Goal: Information Seeking & Learning: Learn about a topic

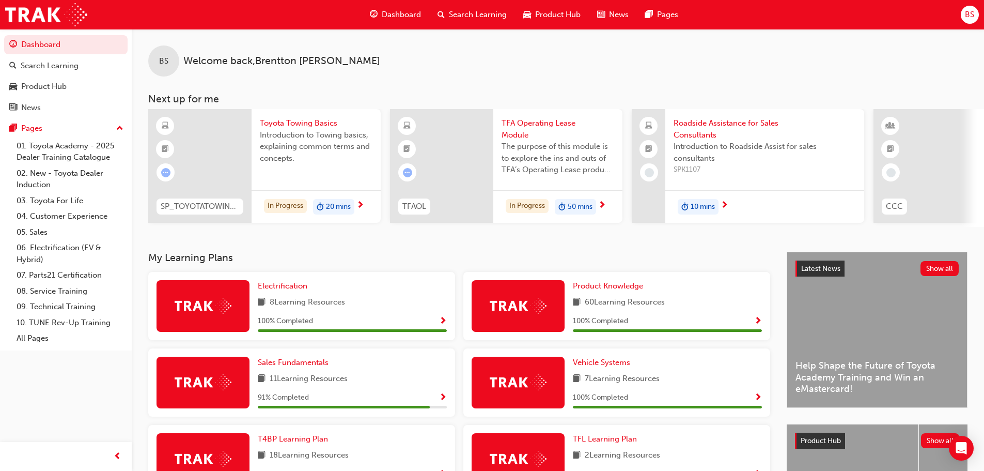
click at [738, 139] on span "Roadside Assistance for Sales Consultants" at bounding box center [764, 128] width 182 height 23
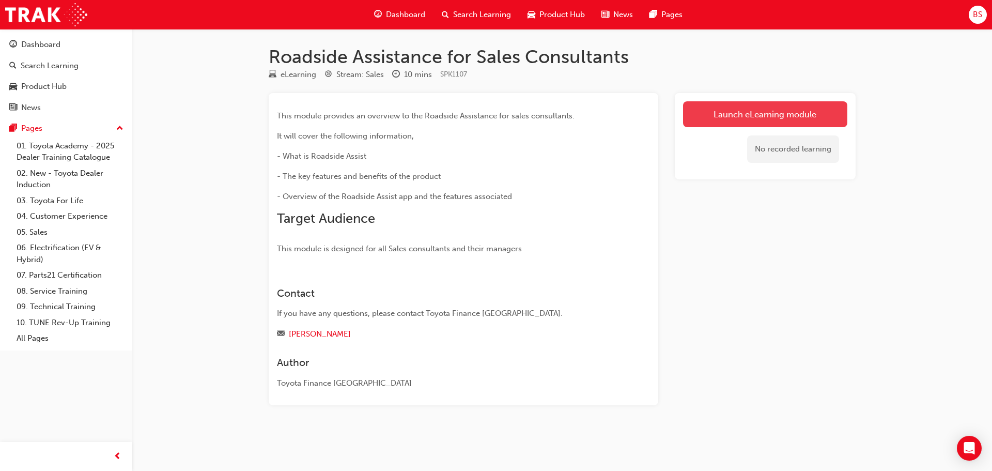
click at [745, 118] on link "Launch eLearning module" at bounding box center [765, 114] width 164 height 26
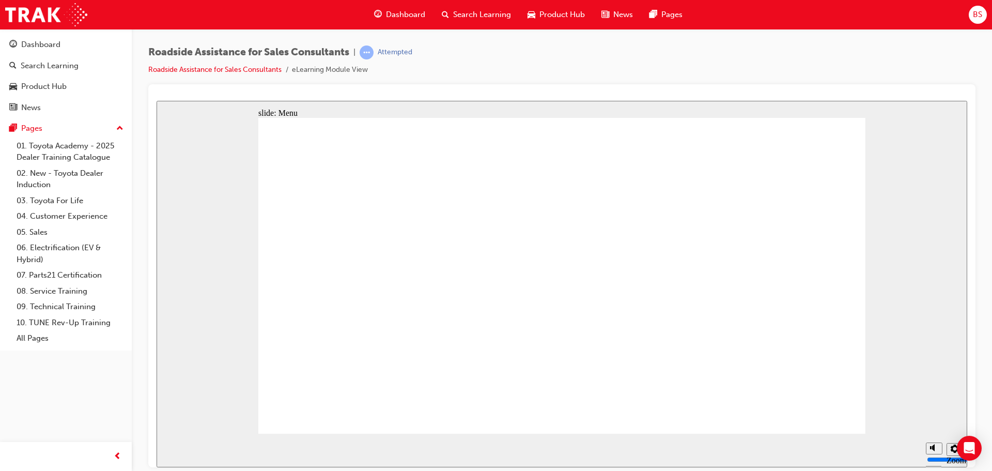
click at [620, 60] on div "Roadside Assistance for Sales Consultants | Attempted Roadside Assistance for S…" at bounding box center [561, 64] width 827 height 39
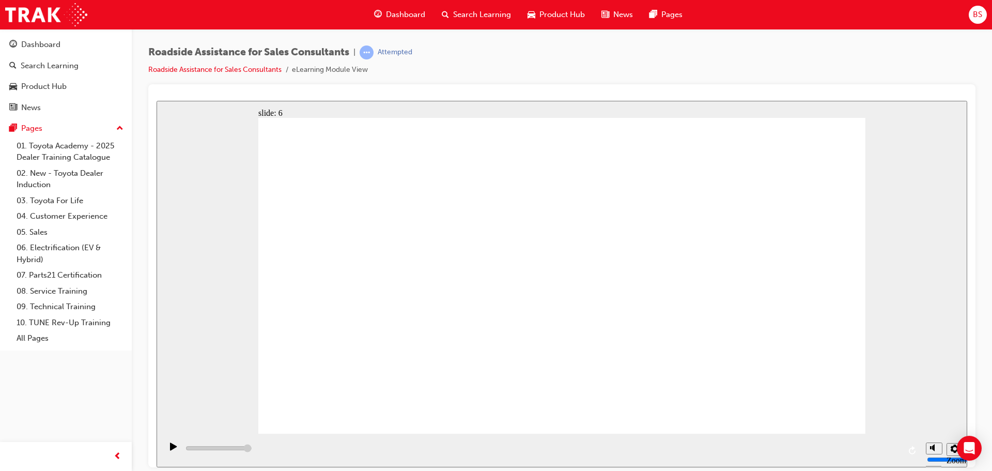
type input "23000"
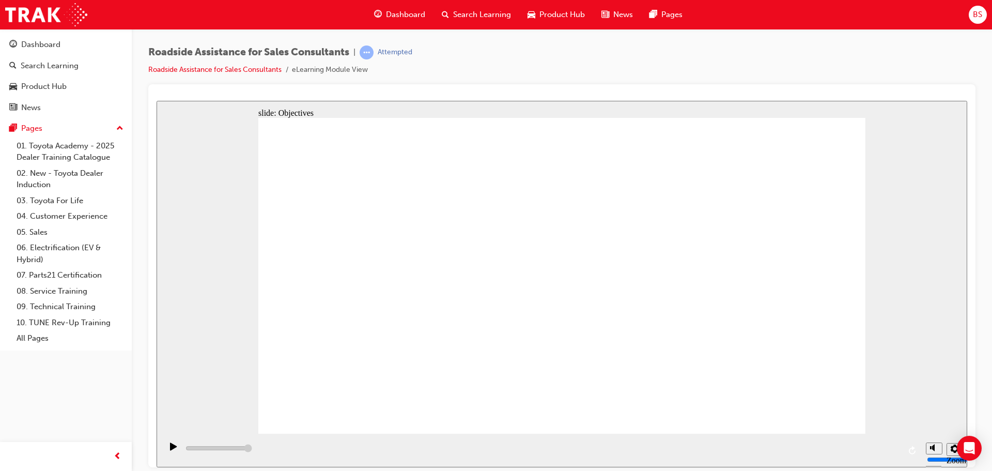
checkbox input "true"
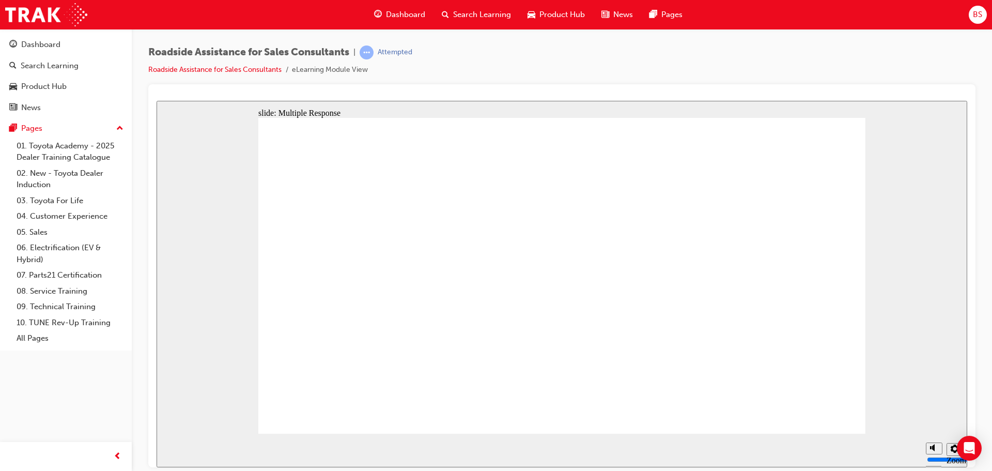
checkbox input "true"
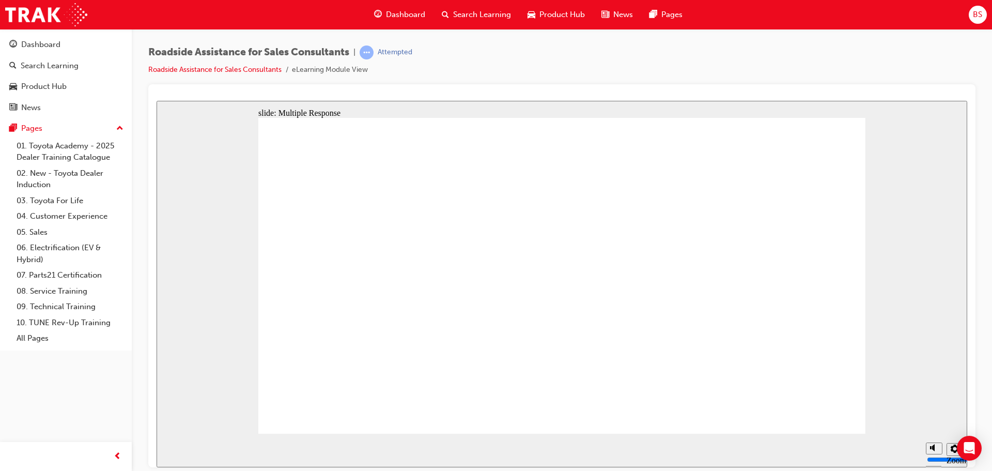
checkbox input "true"
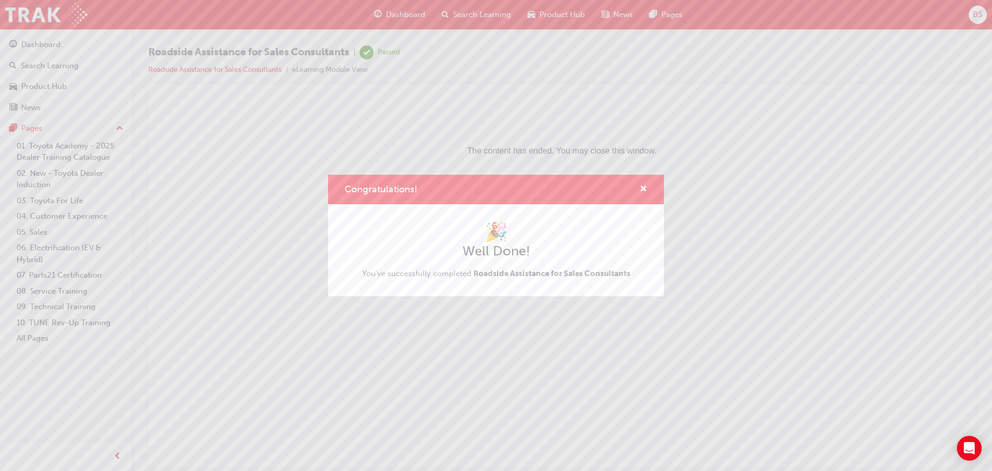
click at [400, 13] on div "Congratulations! 🎉 Well Done! You've successfully completed Roadside Assistance…" at bounding box center [496, 235] width 992 height 471
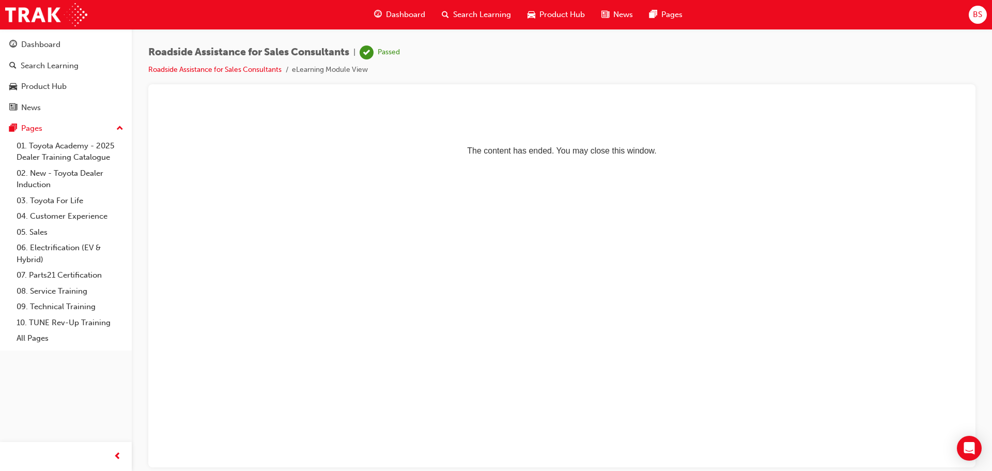
click at [401, 14] on span "Dashboard" at bounding box center [405, 15] width 39 height 12
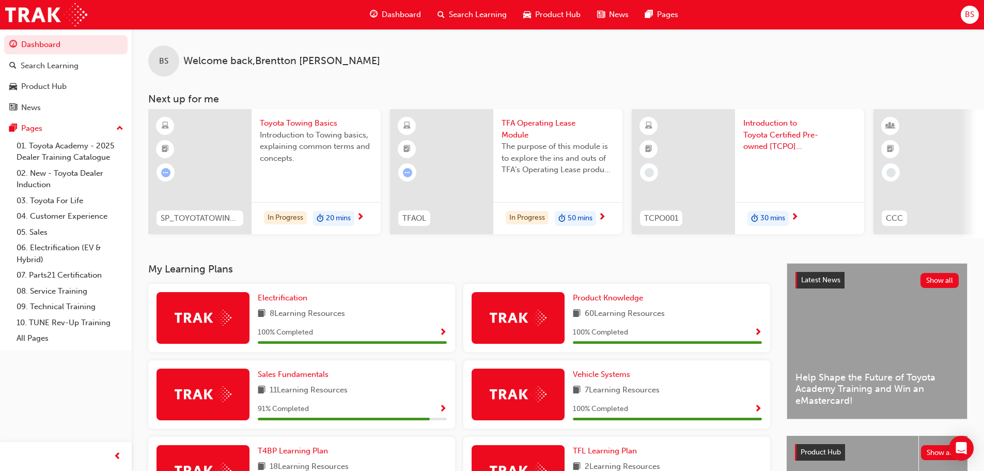
click at [702, 39] on div "BS Welcome back , [PERSON_NAME]" at bounding box center [558, 53] width 852 height 48
click at [937, 170] on div at bounding box center [924, 171] width 103 height 125
